Goal: Task Accomplishment & Management: Manage account settings

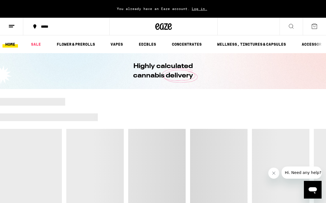
click at [12, 27] on line at bounding box center [11, 27] width 4 height 0
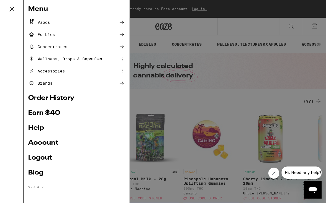
scroll to position [51, 0]
click at [40, 115] on link "Earn $ 40" at bounding box center [76, 113] width 97 height 7
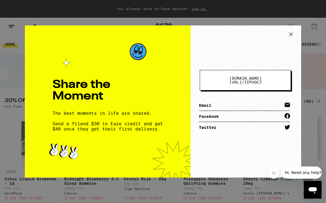
click at [294, 36] on icon at bounding box center [291, 34] width 8 height 8
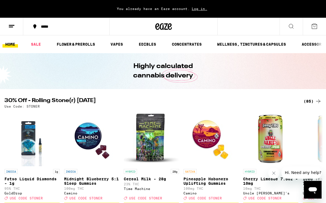
scroll to position [0, 0]
click at [14, 26] on icon at bounding box center [11, 26] width 7 height 7
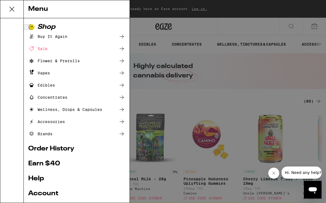
click at [43, 193] on link "Account" at bounding box center [76, 193] width 97 height 7
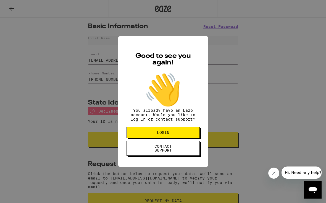
click at [190, 137] on button "LOGIN" at bounding box center [163, 132] width 73 height 11
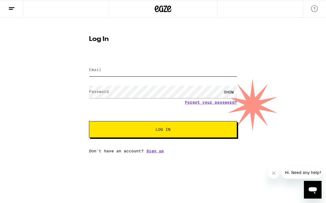
click at [195, 71] on input "Email" at bounding box center [163, 70] width 148 height 12
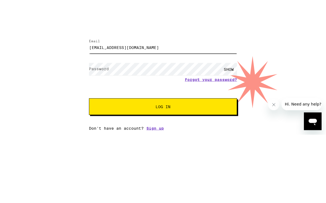
type input "[EMAIL_ADDRESS][DOMAIN_NAME]"
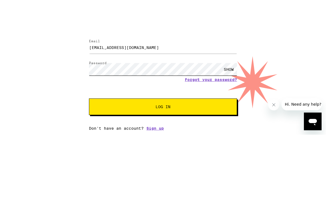
click at [163, 121] on button "Log In" at bounding box center [163, 129] width 148 height 17
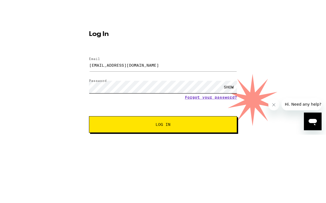
click at [163, 139] on button "Log In" at bounding box center [163, 147] width 148 height 17
